Goal: Obtain resource: Obtain resource

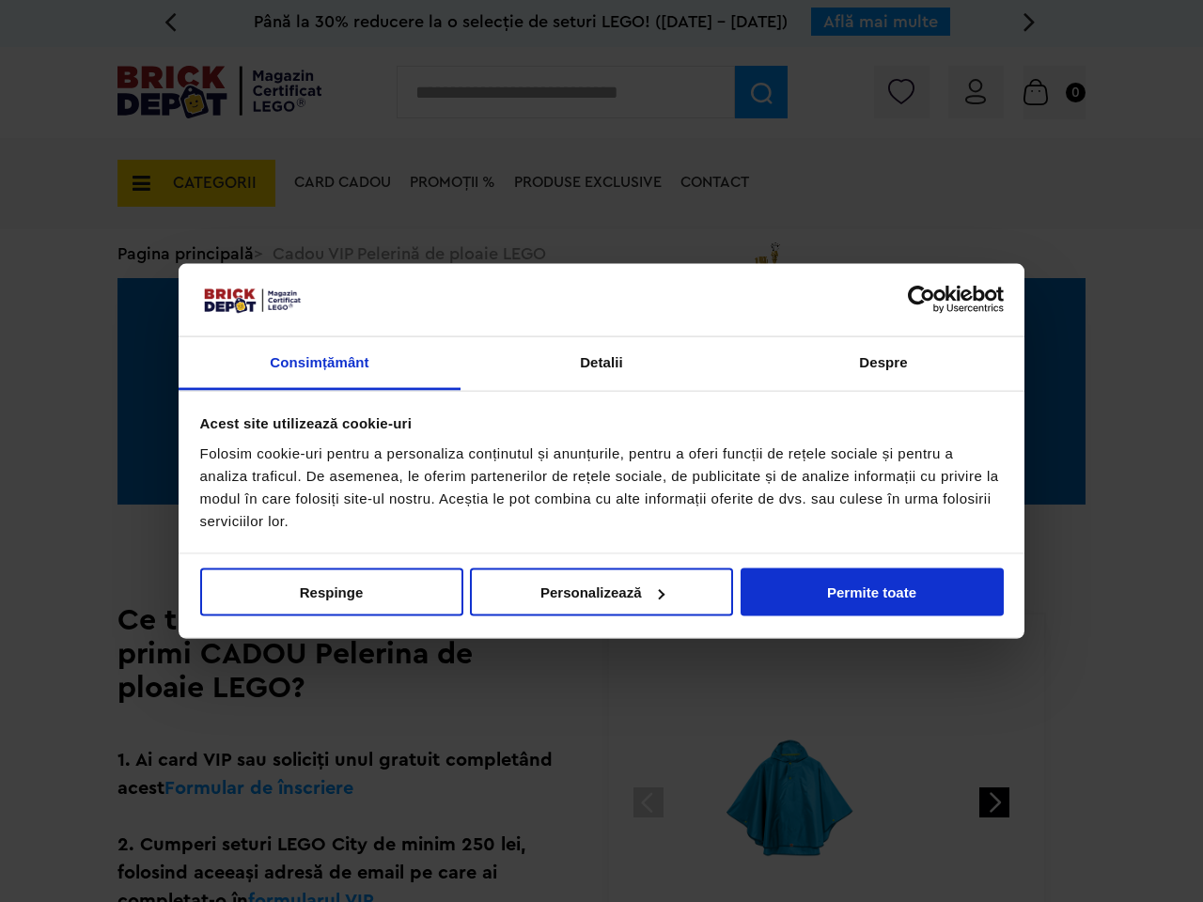
click at [601, 451] on div "Folosim cookie-uri pentru a personaliza conținutul și anunțurile, pentru a ofer…" at bounding box center [601, 487] width 803 height 90
click at [320, 363] on link "Consimțământ" at bounding box center [320, 363] width 282 height 54
click at [601, 363] on link "Detalii" at bounding box center [601, 363] width 282 height 54
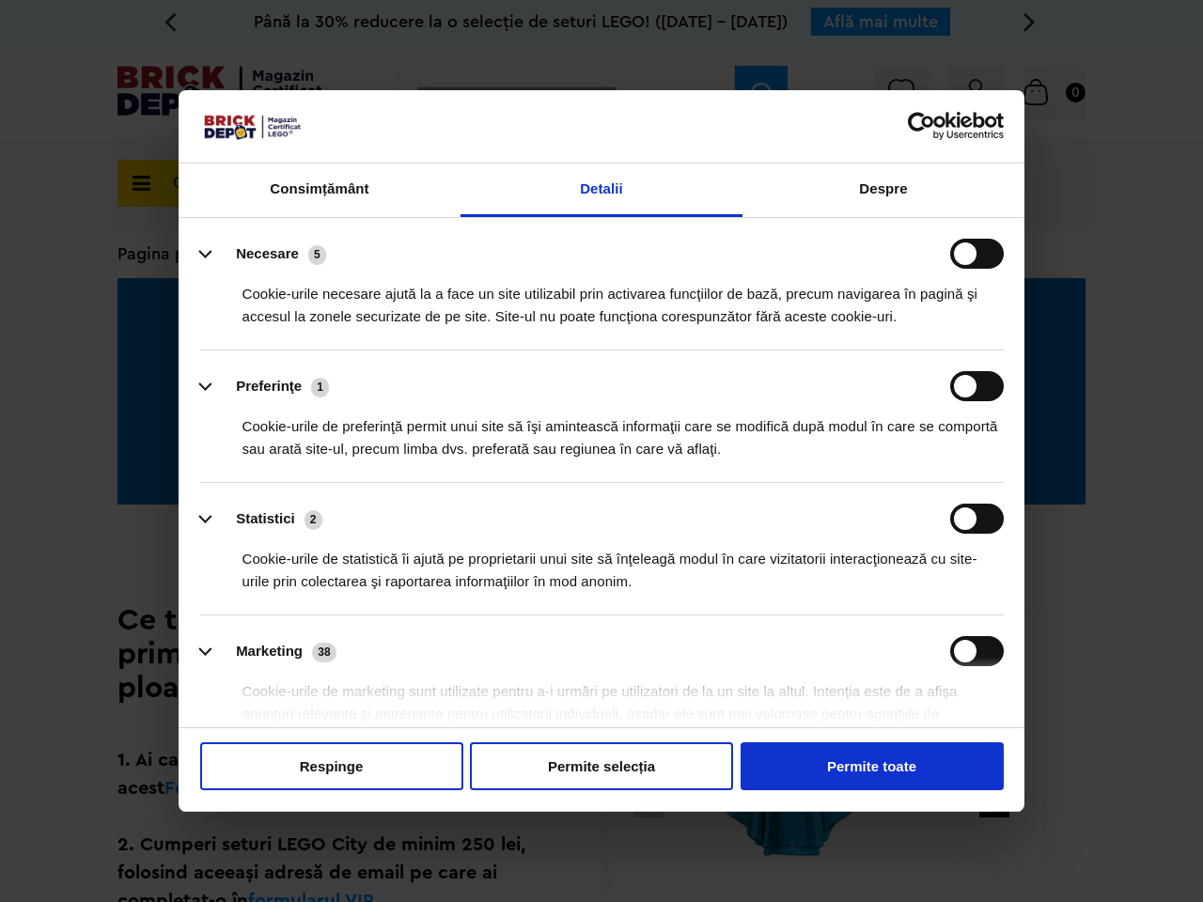
click at [883, 363] on li "Preferinţe 1 Cookie-urile de preferinţă permit unui site să îşi amintească info…" at bounding box center [601, 417] width 803 height 133
click at [332, 592] on div "Cookie-urile de statistică îi ajută pe proprietarii unui site să înţeleagă modu…" at bounding box center [601, 563] width 803 height 59
click at [601, 592] on div "Cookie-urile de statistică îi ajută pe proprietarii unui site să înţeleagă modu…" at bounding box center [601, 563] width 803 height 59
click at [872, 592] on div "Cookie-urile de statistică îi ajută pe proprietarii unui site să înţeleagă modu…" at bounding box center [601, 563] width 803 height 59
